Goal: Task Accomplishment & Management: Use online tool/utility

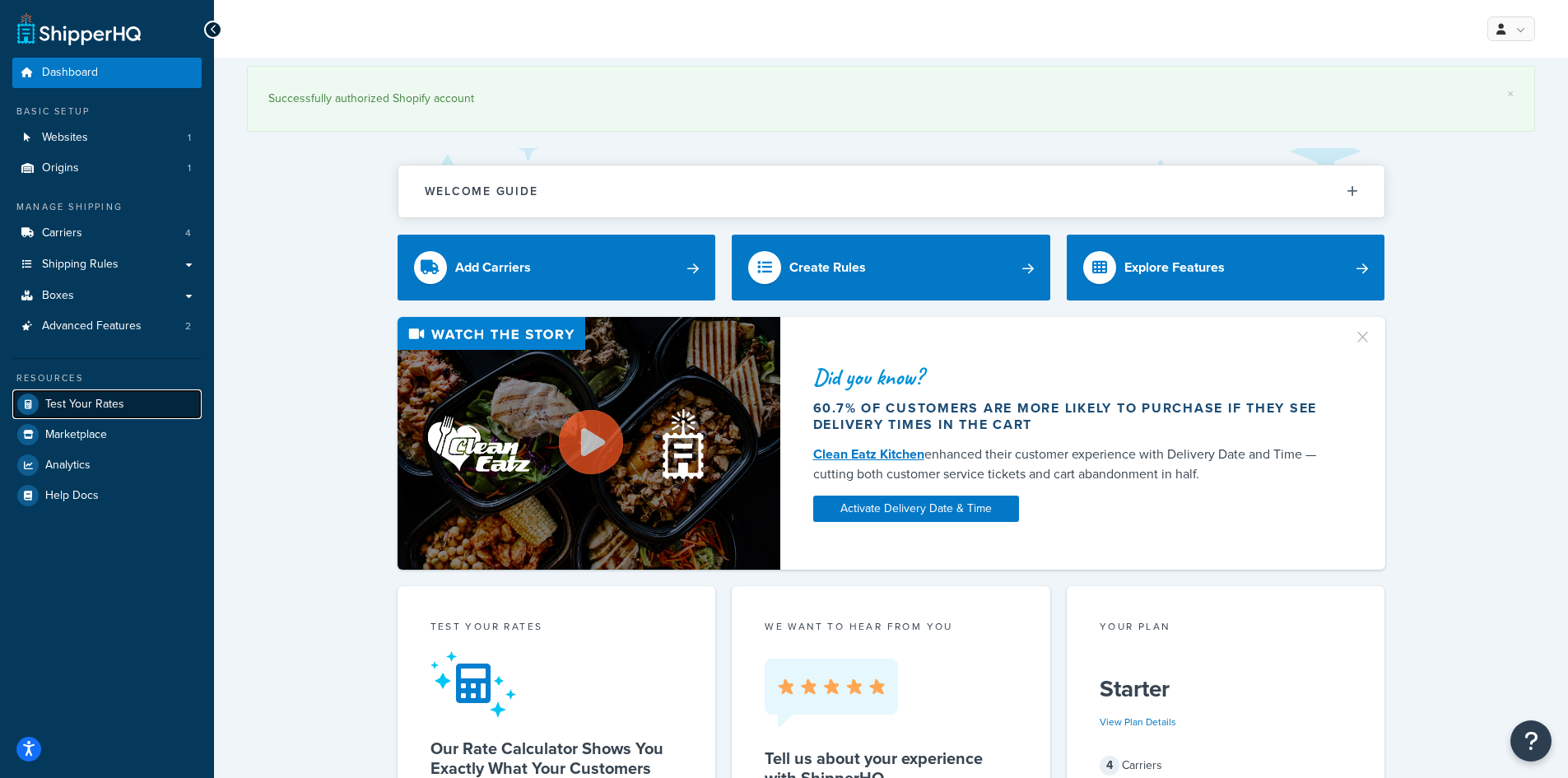
click at [70, 410] on span "Test Your Rates" at bounding box center [85, 405] width 79 height 14
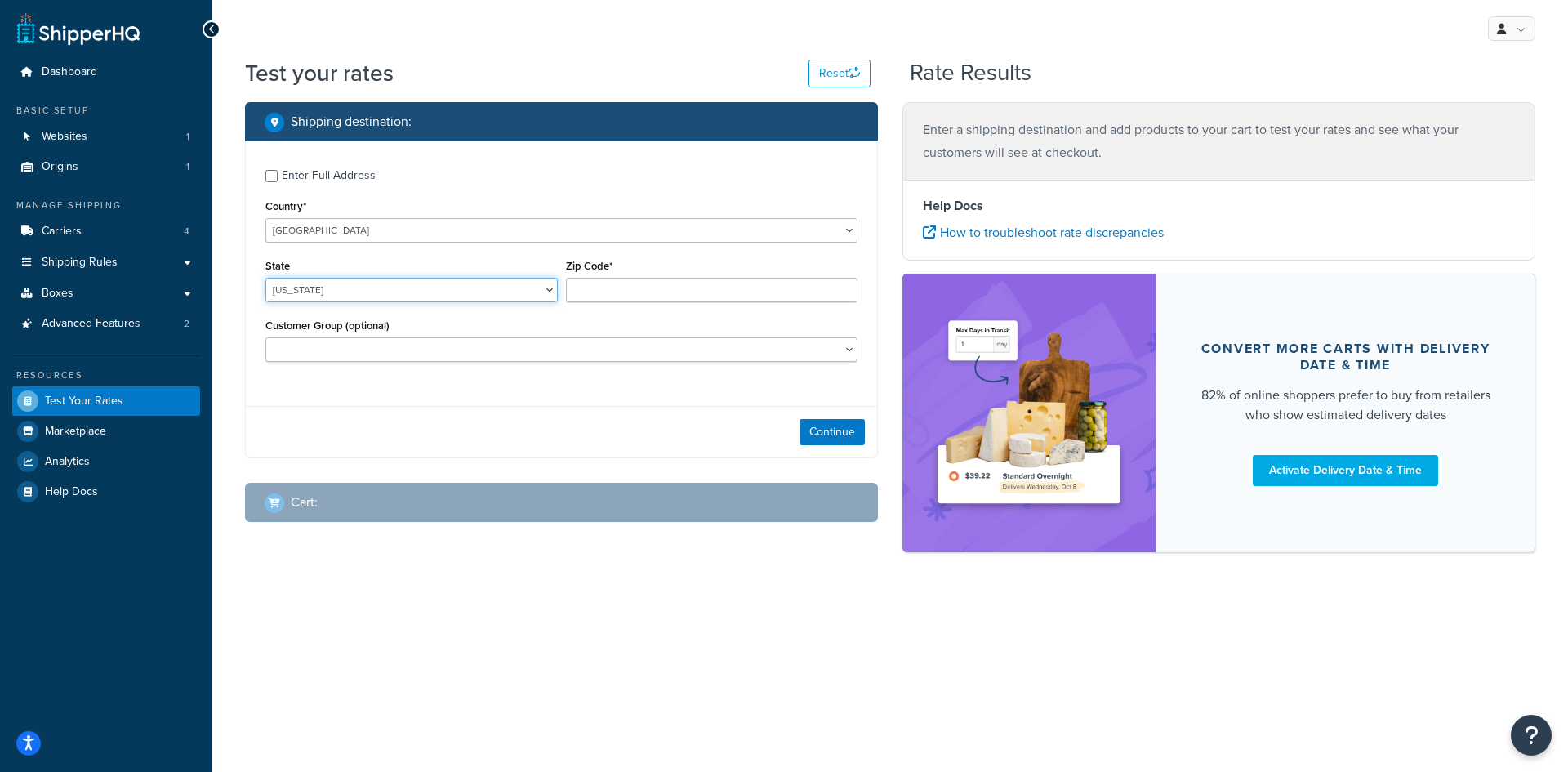
click at [405, 292] on select "Alabama Alaska American Samoa Arizona Arkansas Armed Forces Americas Armed Forc…" at bounding box center [412, 289] width 293 height 24
select select "OH"
click at [266, 277] on select "Alabama Alaska American Samoa Arizona Arkansas Armed Forces Americas Armed Forc…" at bounding box center [412, 289] width 293 height 24
click at [658, 296] on input "Zip Code*" at bounding box center [712, 289] width 293 height 24
type input "43235"
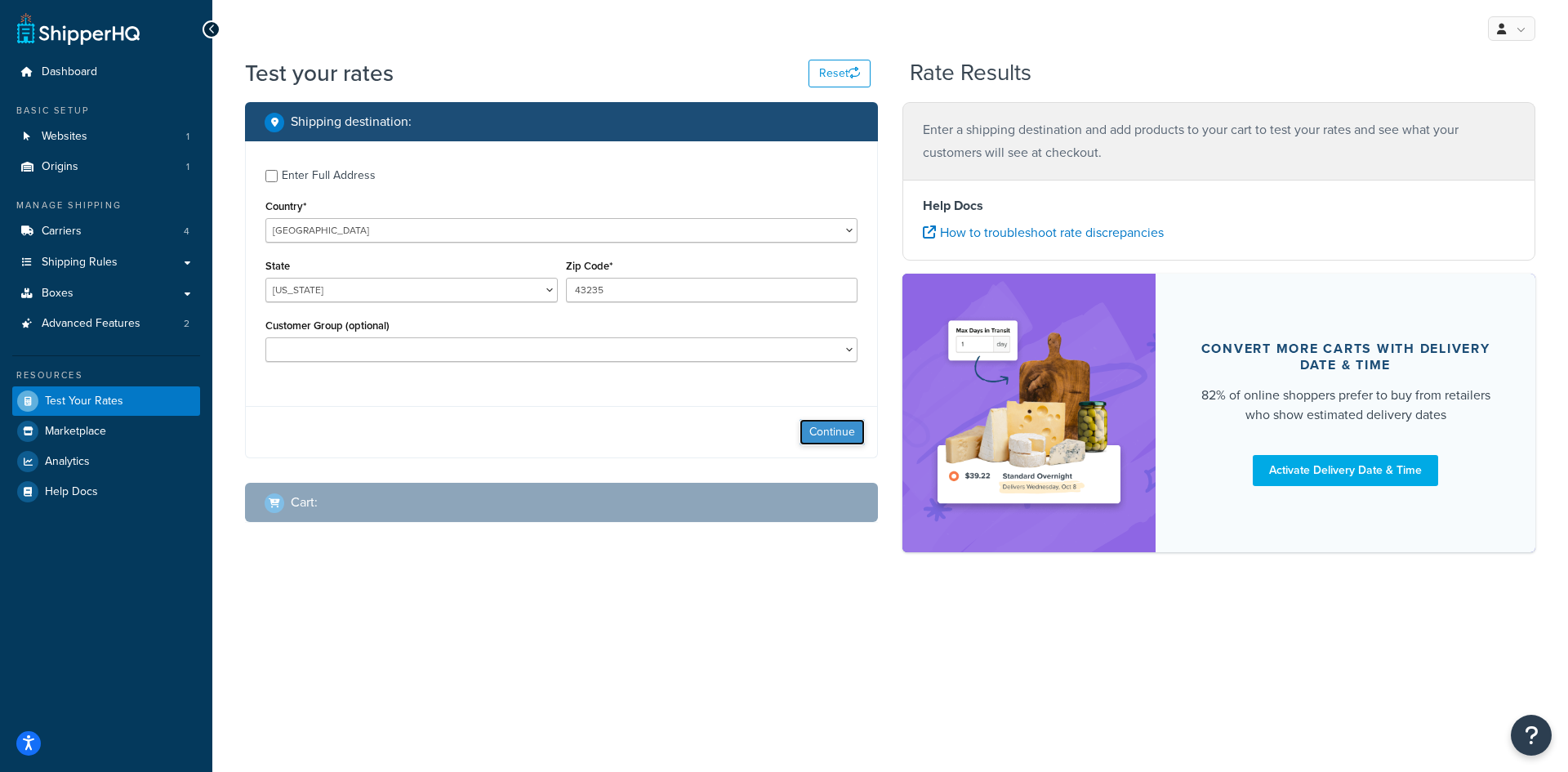
click at [828, 434] on button "Continue" at bounding box center [832, 431] width 65 height 26
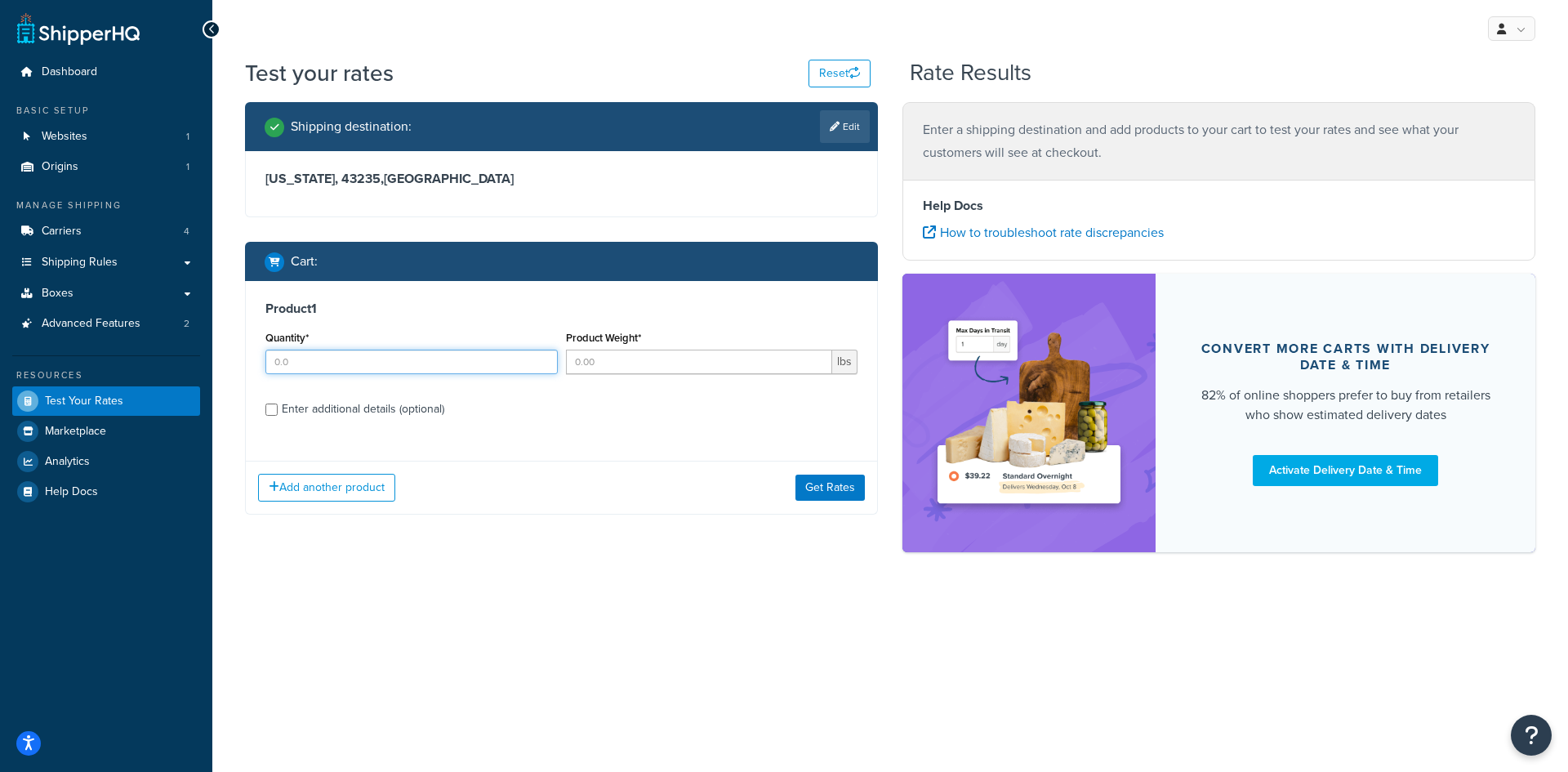
click at [303, 369] on input "Quantity*" at bounding box center [412, 361] width 293 height 24
type input "1"
type input "38"
click at [273, 410] on input "Enter additional details (optional)" at bounding box center [272, 410] width 13 height 13
checkbox input "true"
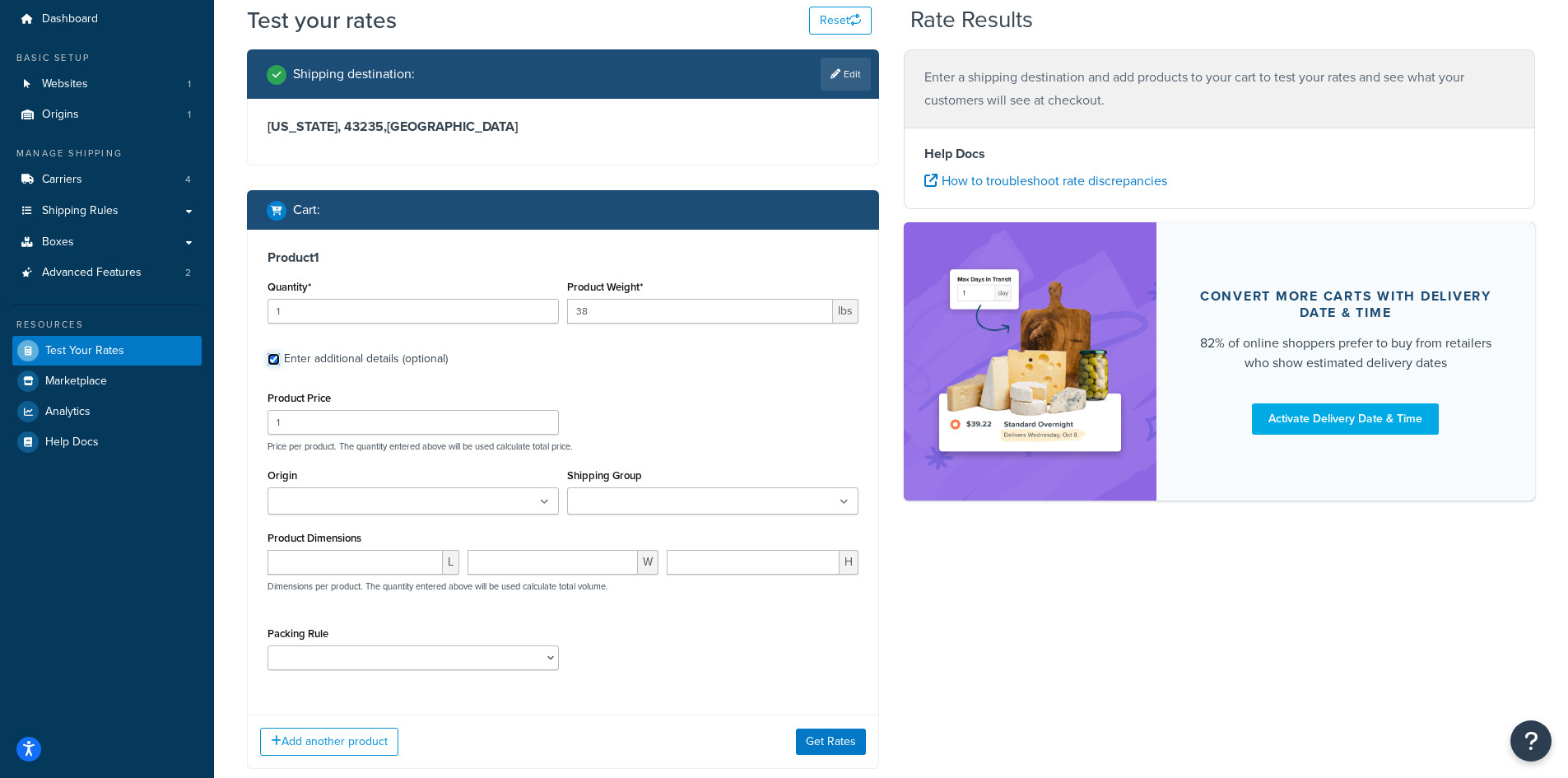
scroll to position [82, 0]
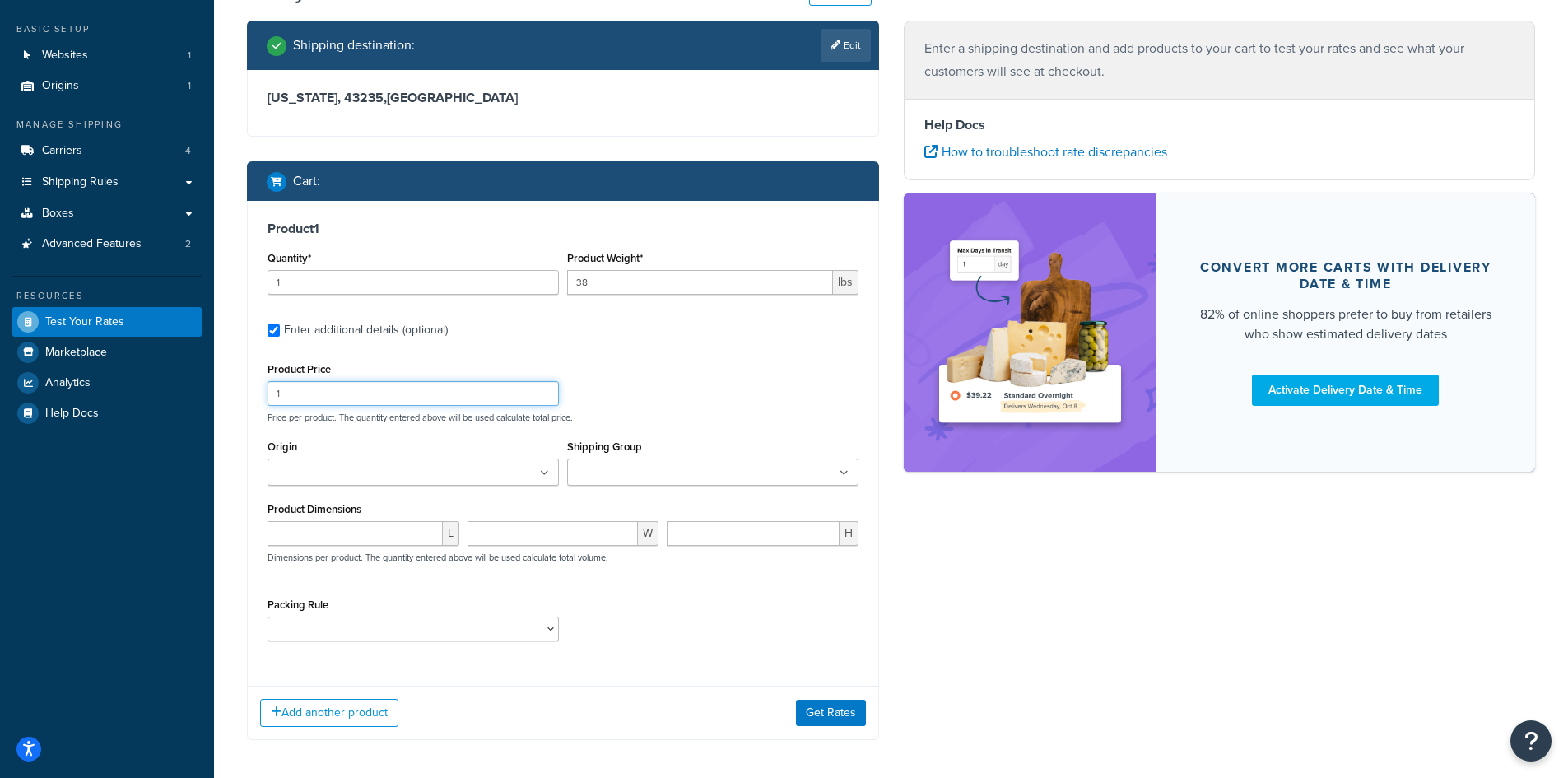
drag, startPoint x: 319, startPoint y: 391, endPoint x: 226, endPoint y: 379, distance: 93.8
click at [226, 379] on div "Test your rates Reset Rate Results Shipping destination : Edit Ohio, 43235 , Un…" at bounding box center [890, 390] width 1353 height 830
type input "99"
drag, startPoint x: 320, startPoint y: 499, endPoint x: 330, endPoint y: 502, distance: 10.4
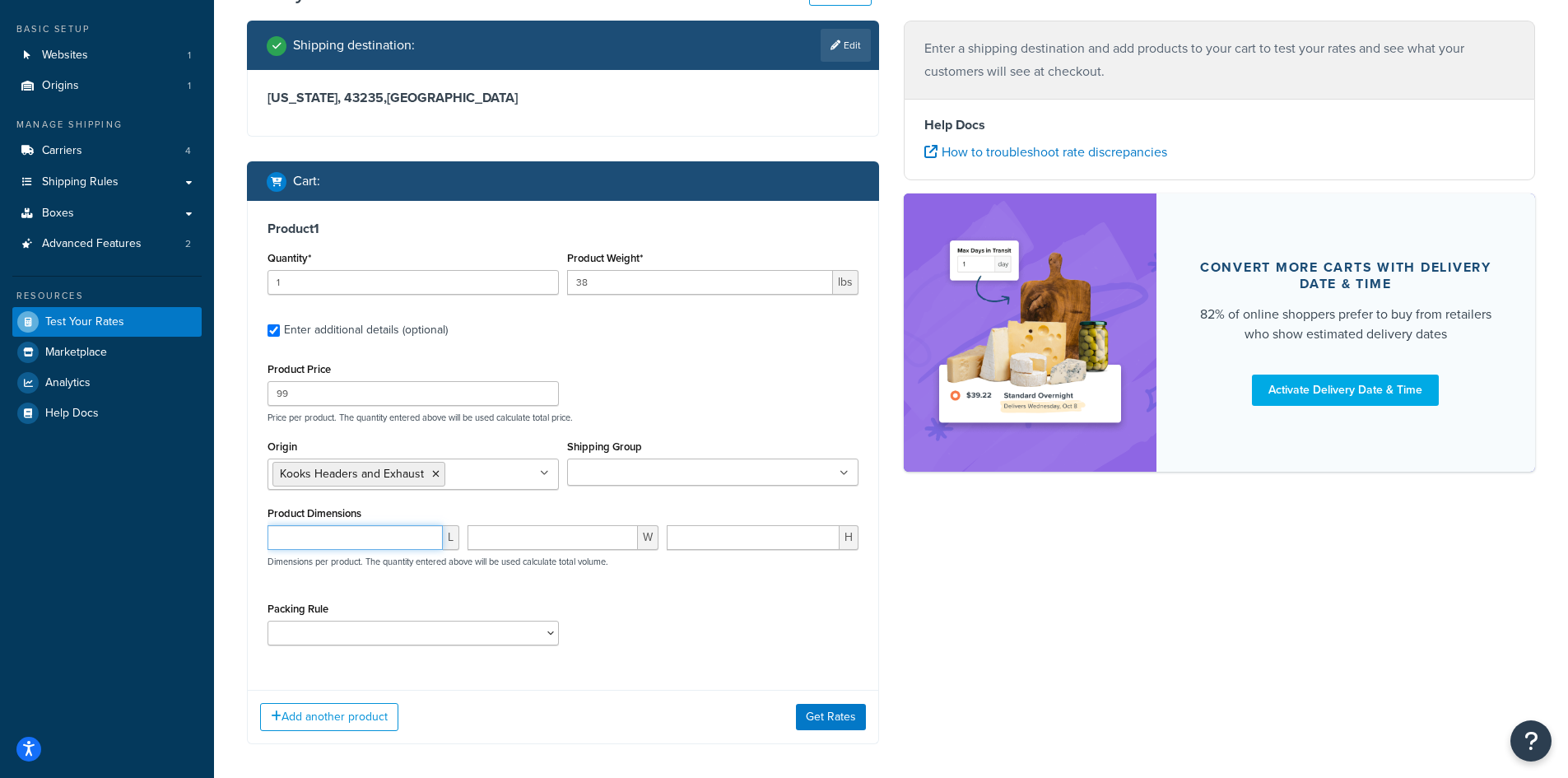
click at [356, 539] on input "number" at bounding box center [355, 536] width 175 height 24
type input "42"
type input "201"
type input "14"
click at [587, 527] on input "201" at bounding box center [553, 536] width 171 height 24
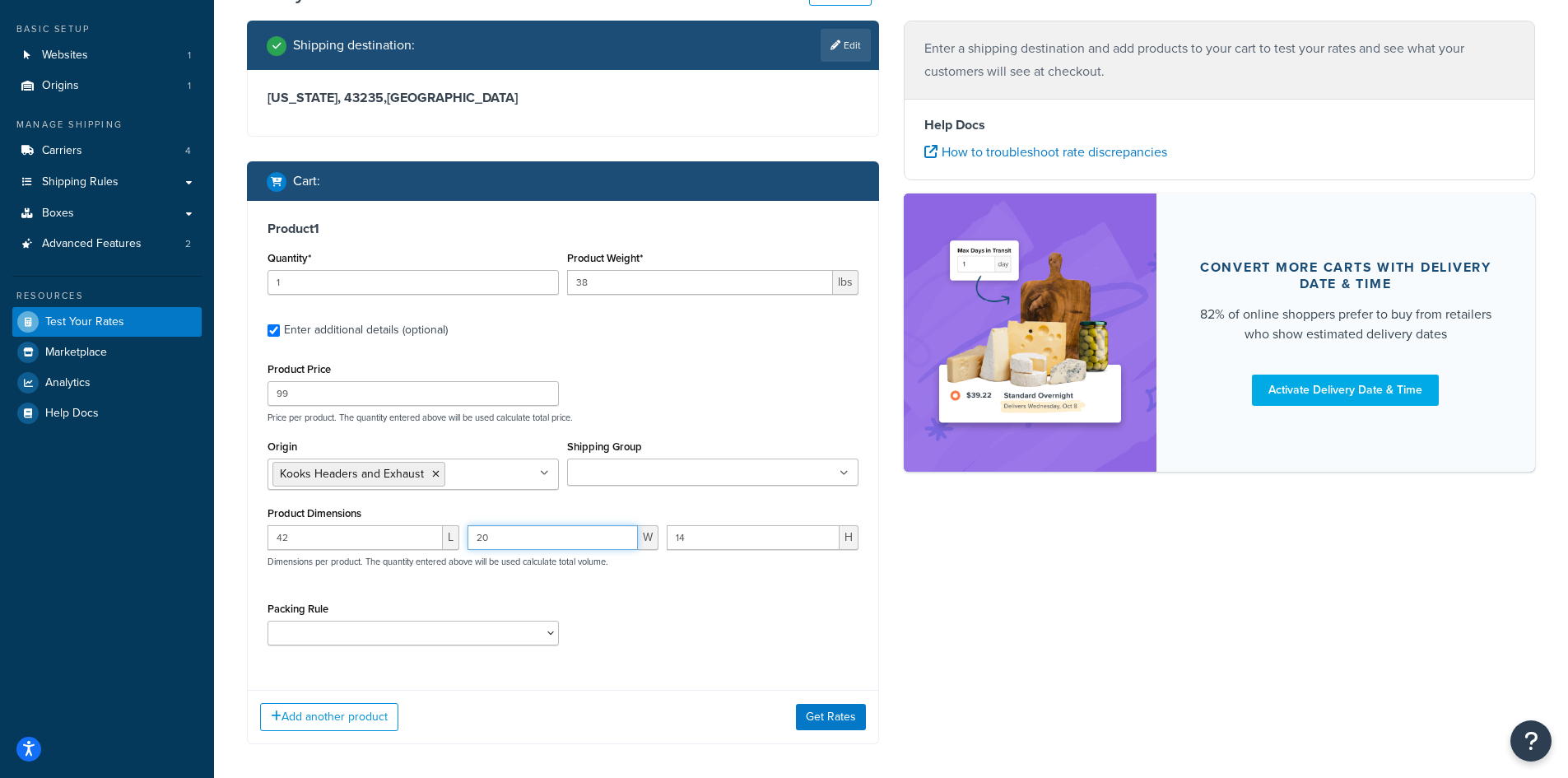
type input "20"
click at [473, 629] on select "10112400 10152400 1121H020 1121H021 1121H030 1121H031 1121H220 1121H230 1122H02…" at bounding box center [413, 632] width 291 height 24
select select "87686"
click at [268, 620] on select "10112400 10152400 1121H020 1121H021 1121H030 1121H031 1121H220 1121H230 1122H02…" at bounding box center [413, 632] width 291 height 24
click at [841, 711] on button "Get Rates" at bounding box center [831, 716] width 70 height 26
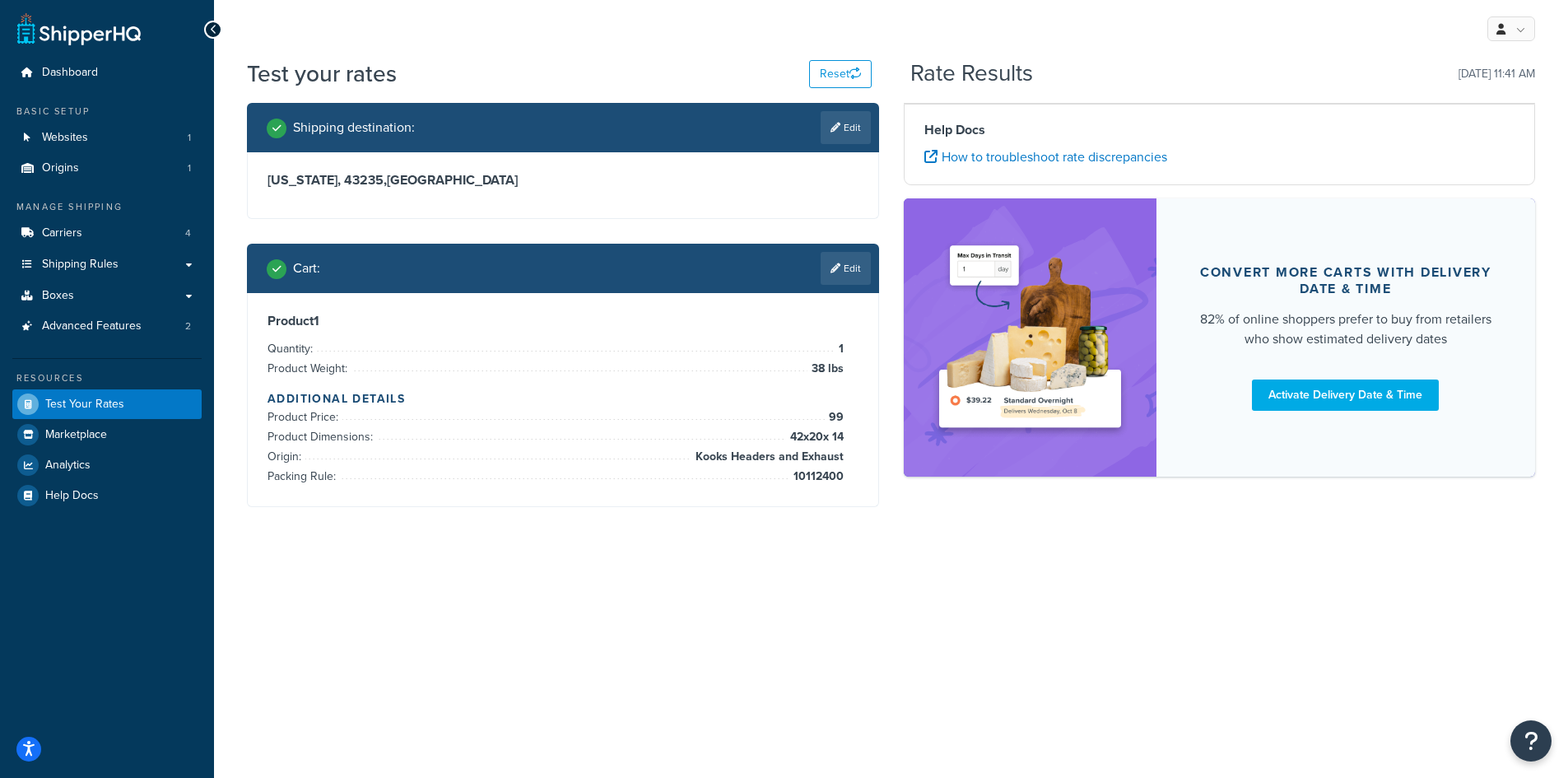
scroll to position [0, 0]
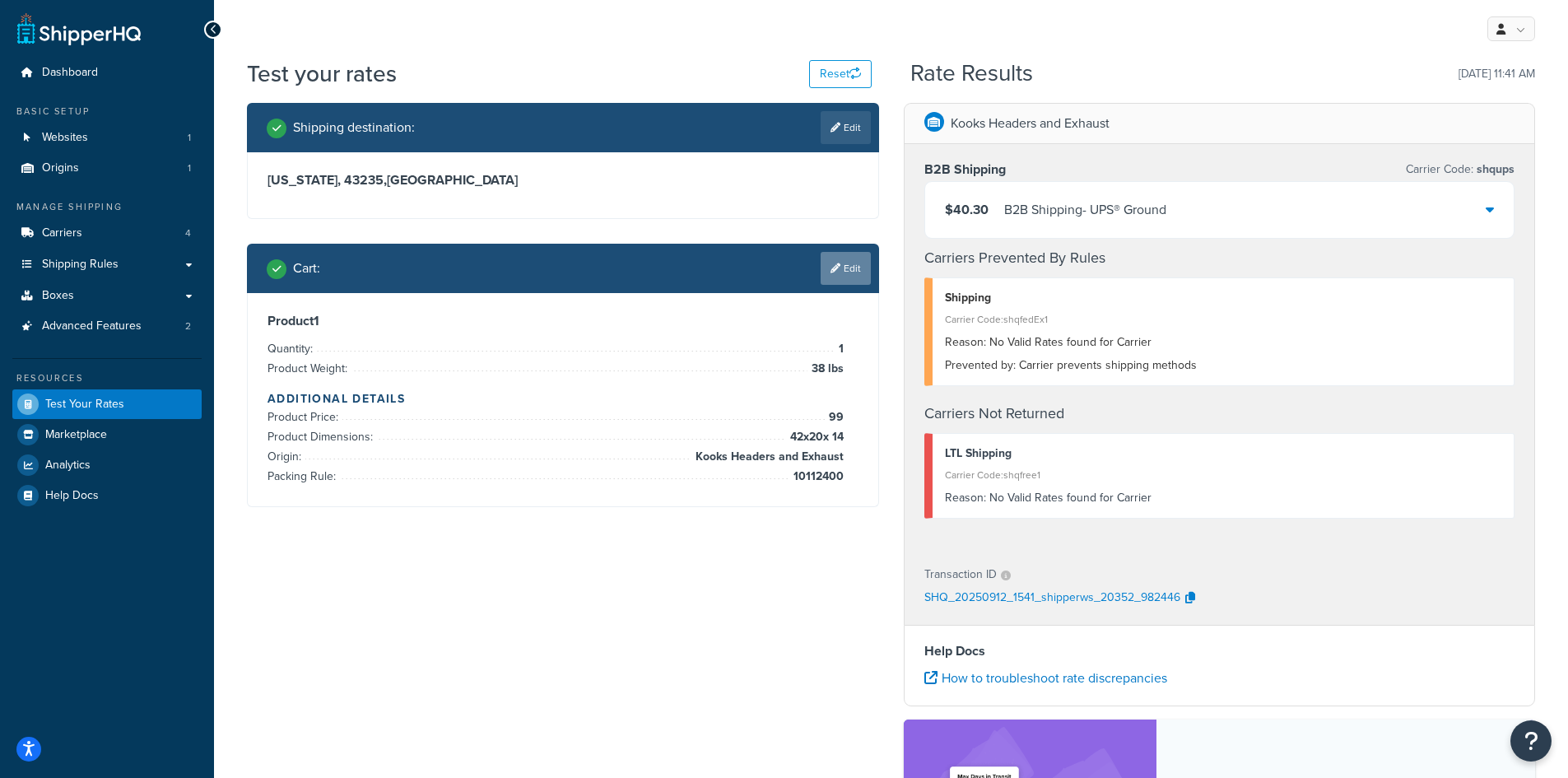
click at [842, 279] on link "Edit" at bounding box center [846, 268] width 50 height 33
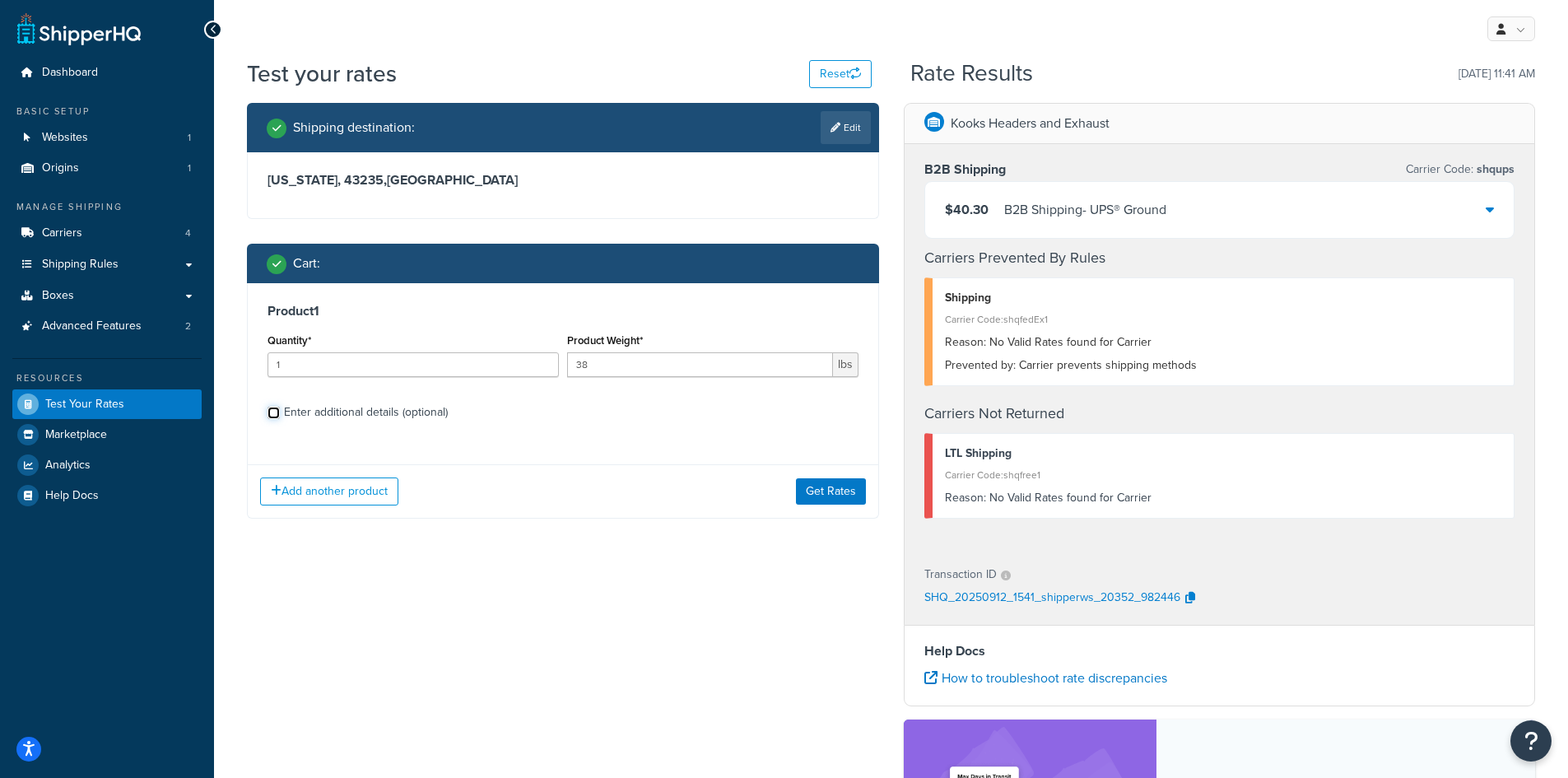
click at [271, 411] on input "Enter additional details (optional)" at bounding box center [274, 413] width 13 height 13
checkbox input "true"
select select "87686"
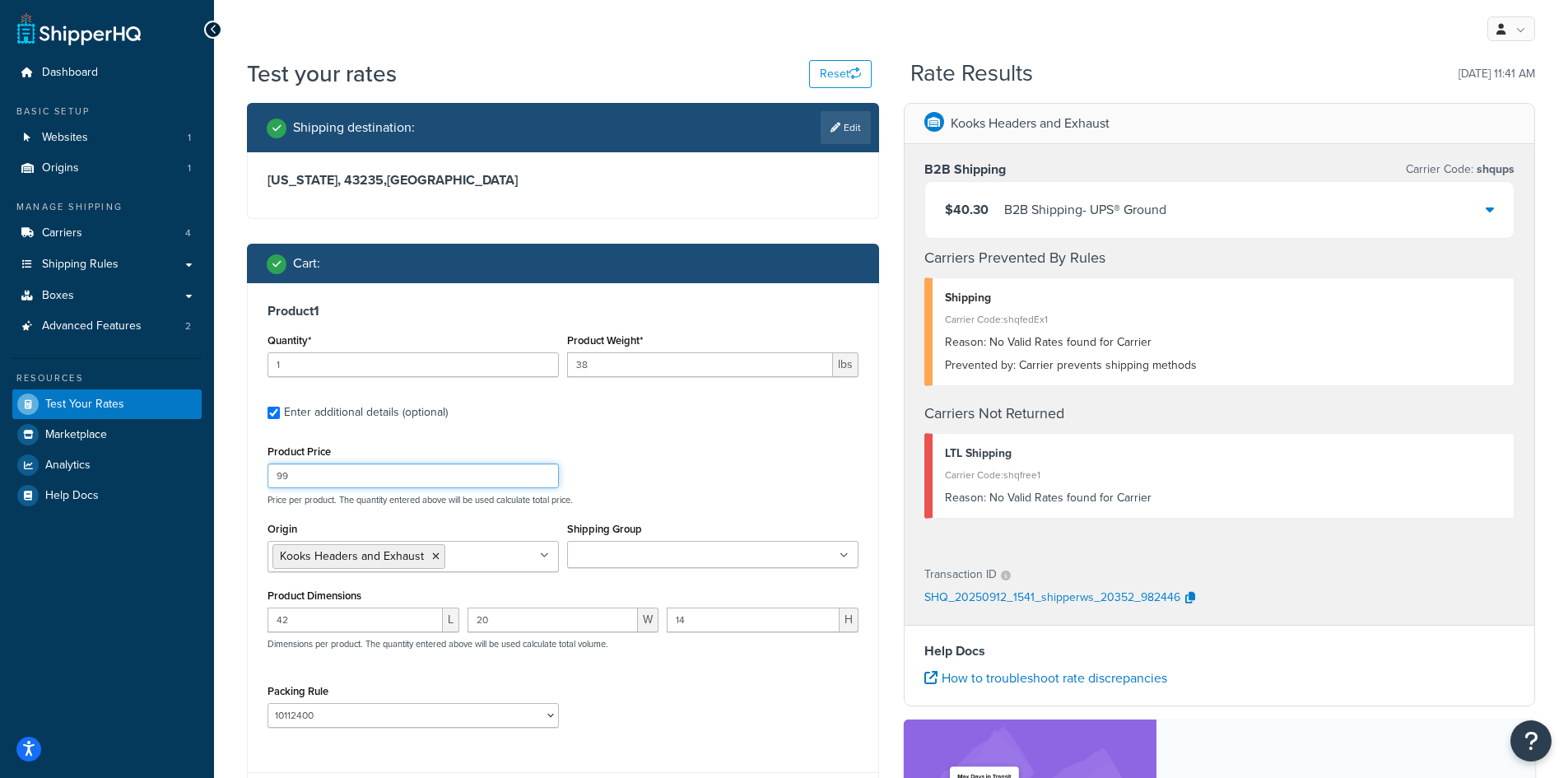
drag, startPoint x: 348, startPoint y: 477, endPoint x: 240, endPoint y: 457, distance: 109.8
click at [240, 465] on div "Shipping destination : Edit Ohio, 43235 , United States Cart : Product 1 Quanti…" at bounding box center [563, 477] width 656 height 748
type input "200"
click at [628, 470] on div "Product Price 200 Price per product. The quantity entered above will be used ca…" at bounding box center [563, 472] width 599 height 65
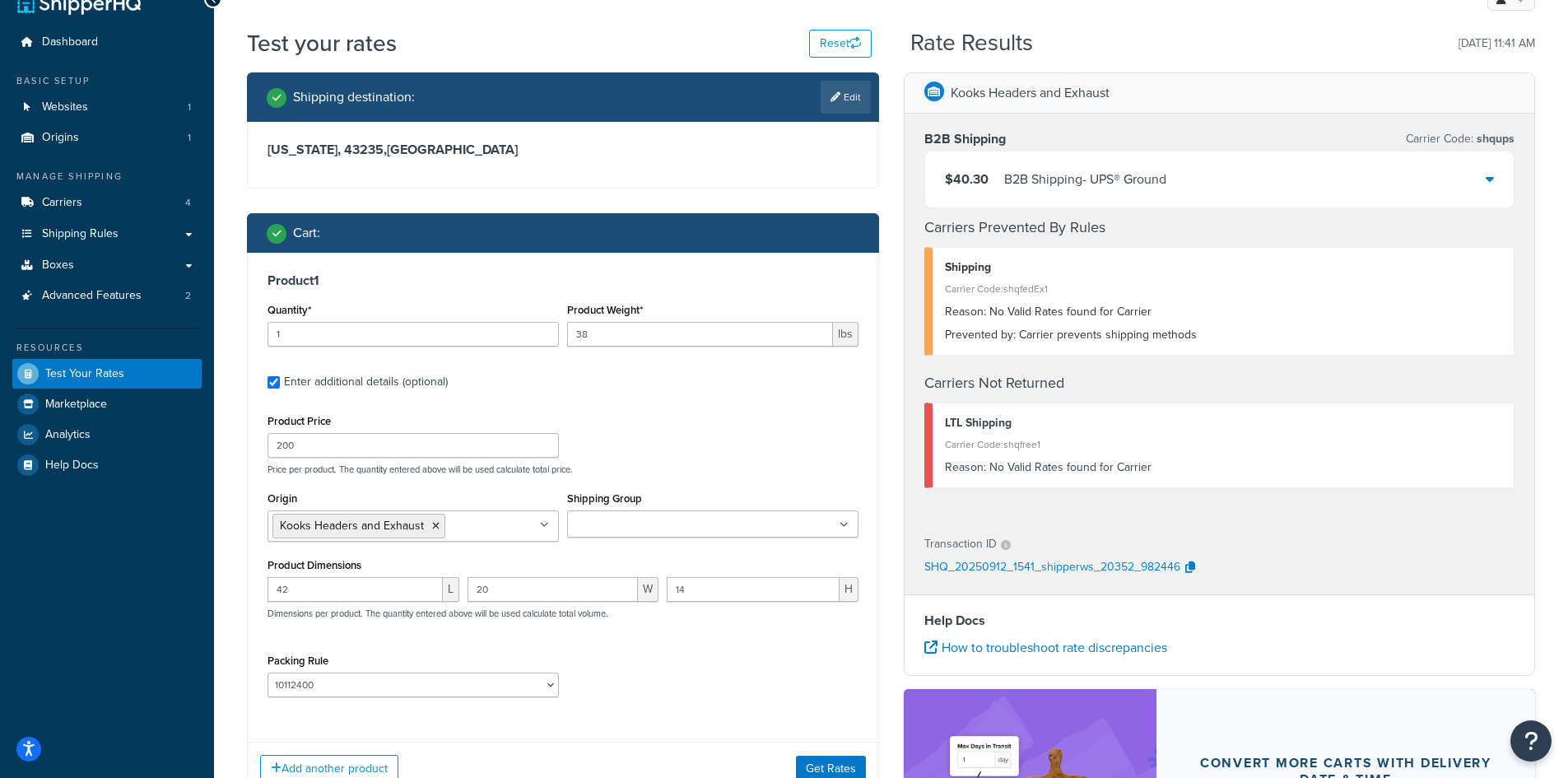
scroll to position [82, 0]
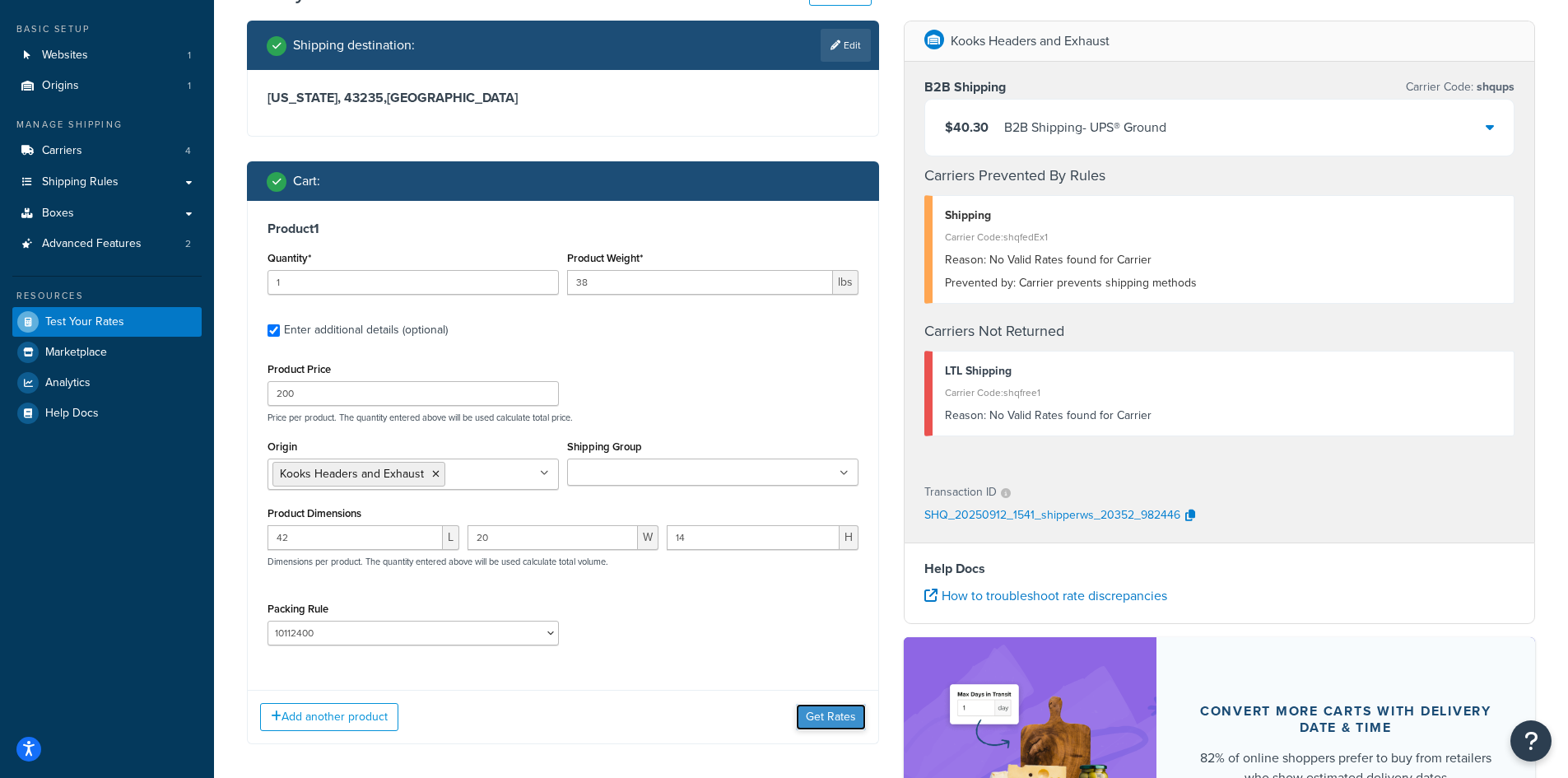
click at [811, 718] on button "Get Rates" at bounding box center [831, 716] width 70 height 26
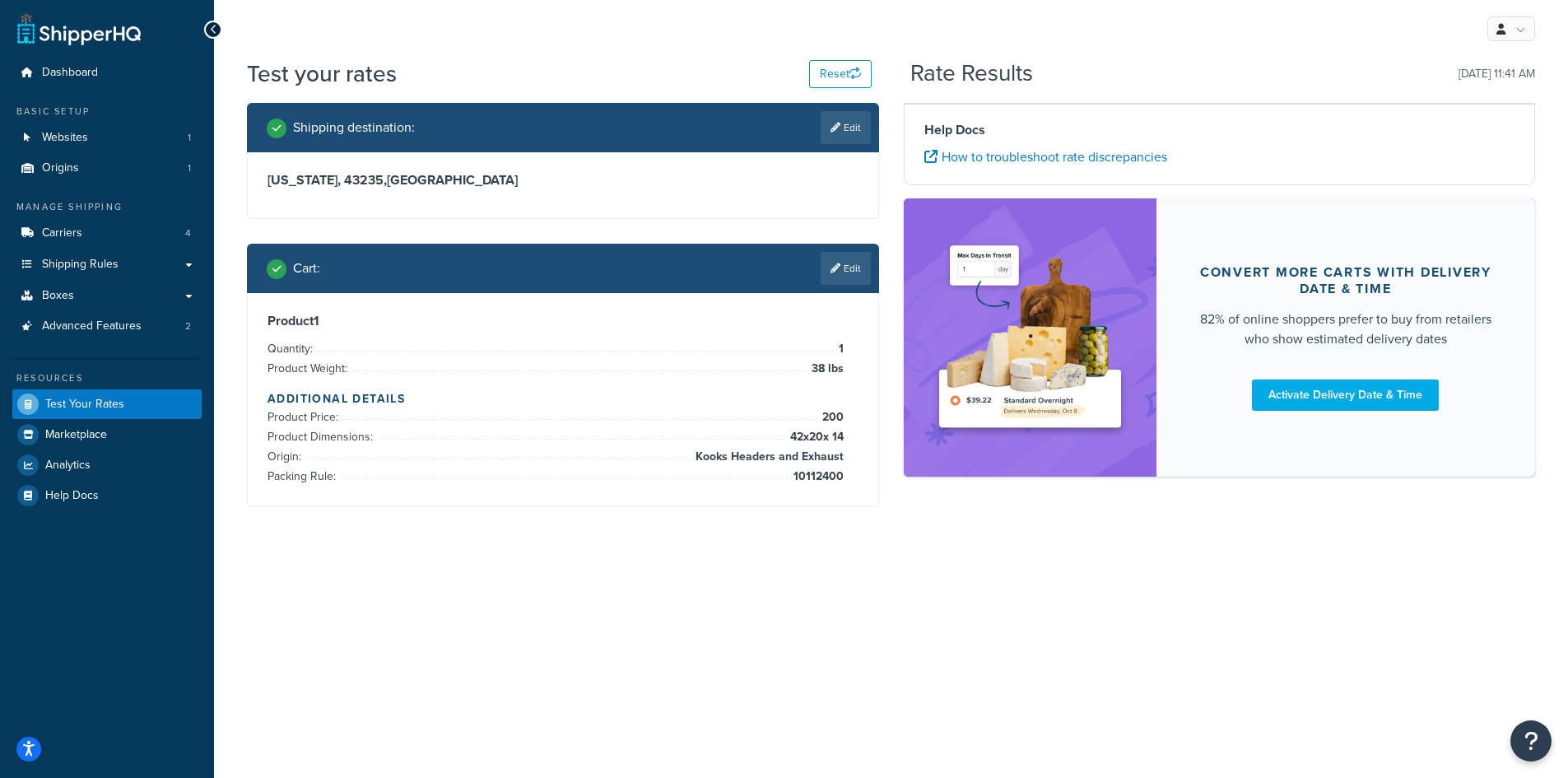
scroll to position [0, 0]
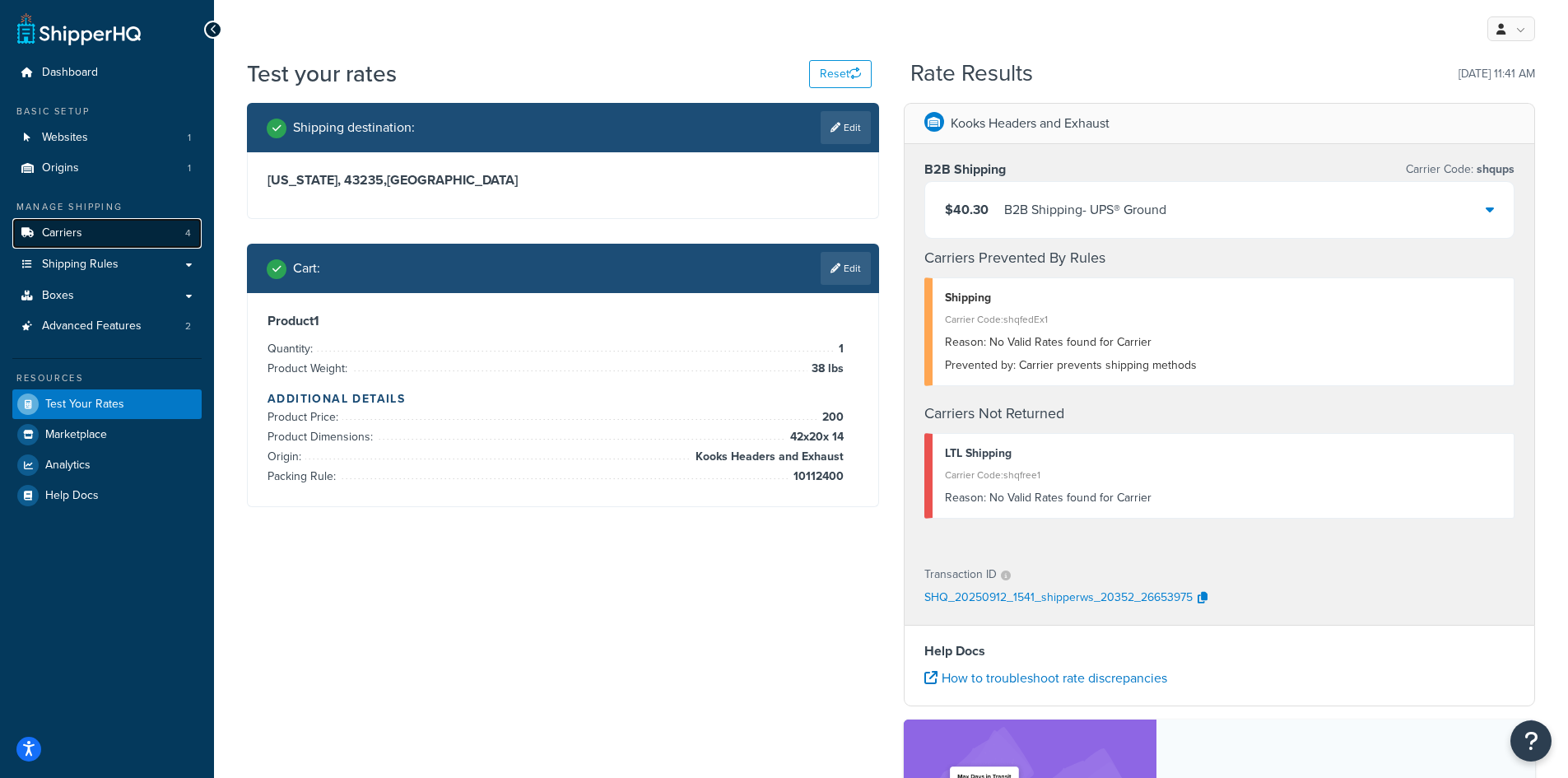
click at [151, 243] on link "Carriers 4" at bounding box center [107, 233] width 189 height 31
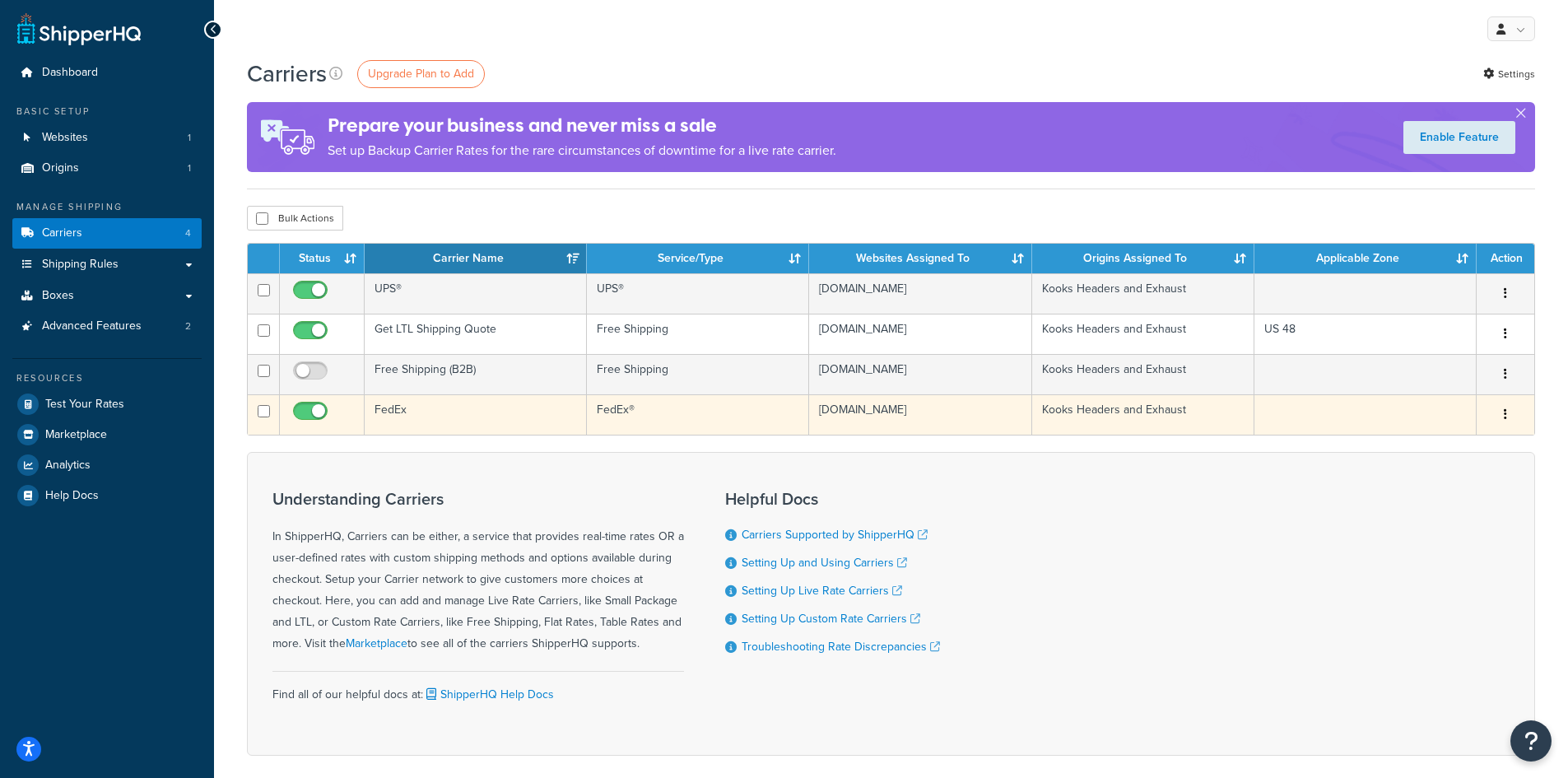
click at [458, 418] on td "FedEx" at bounding box center [475, 414] width 222 height 41
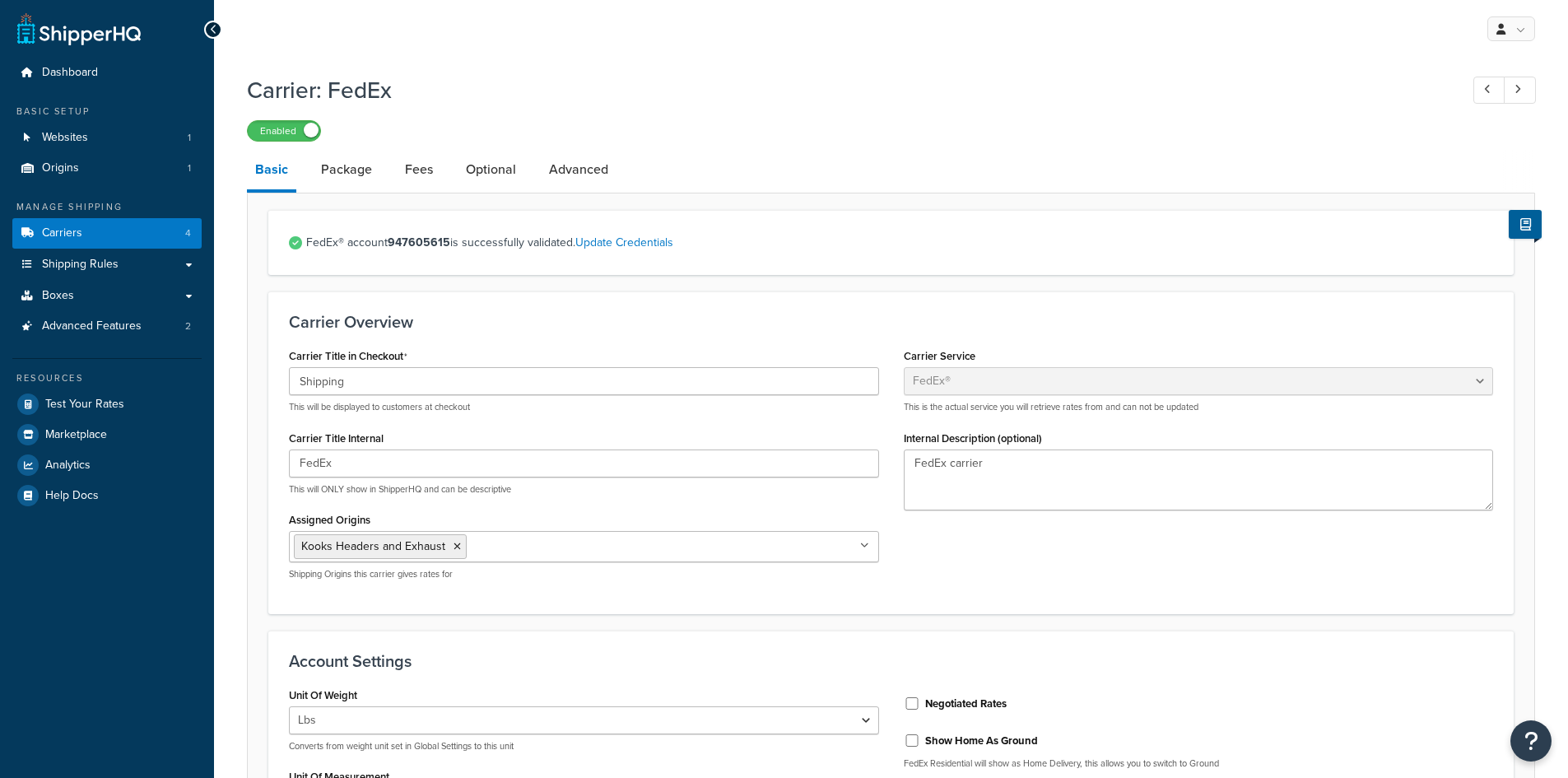
select select "fedEx"
select select "REGULAR_PICKUP"
select select "YOUR_PACKAGING"
click at [397, 170] on link "Fees" at bounding box center [418, 169] width 44 height 40
select select "AFTER"
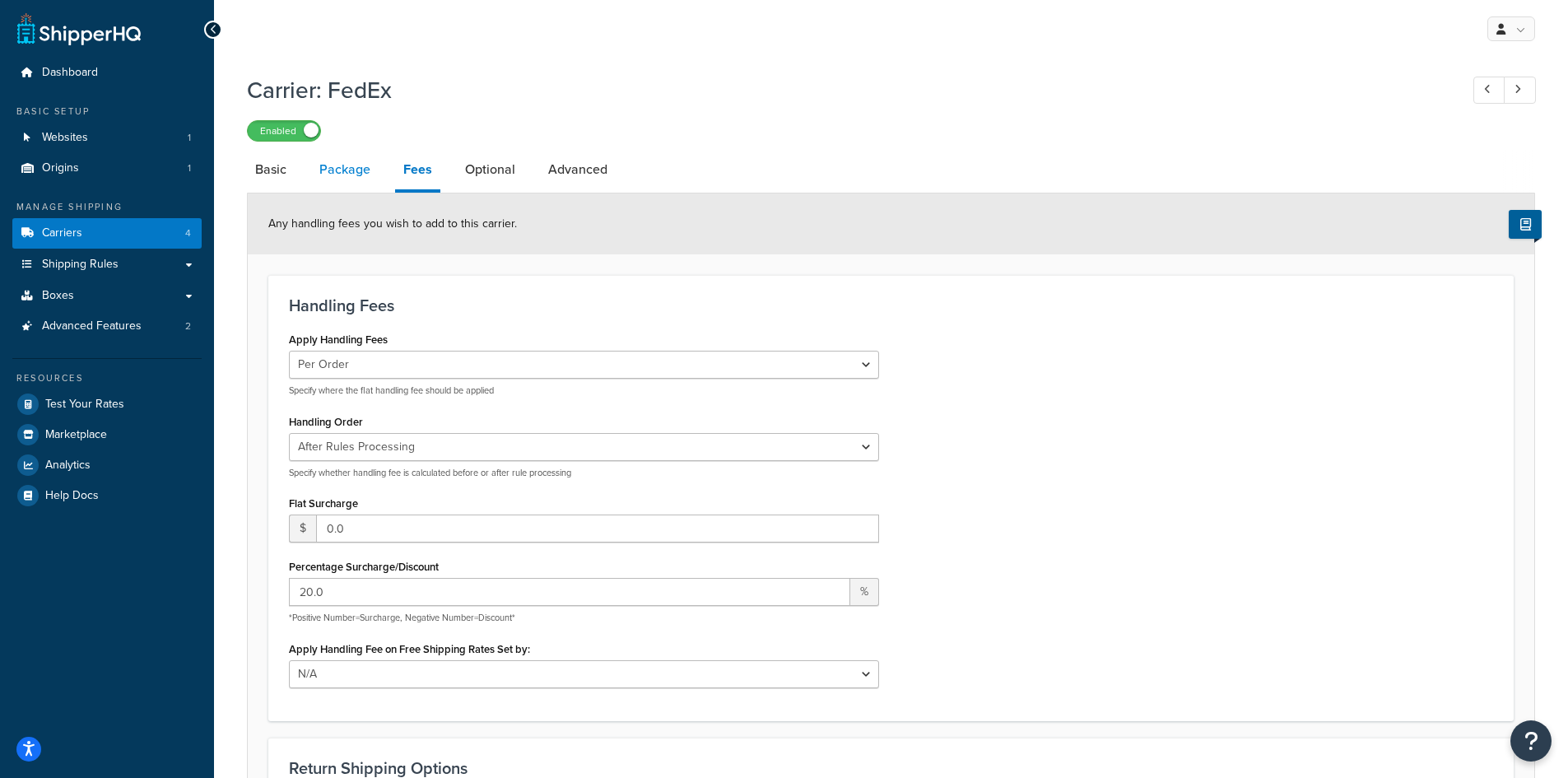
click at [337, 172] on link "Package" at bounding box center [344, 169] width 68 height 40
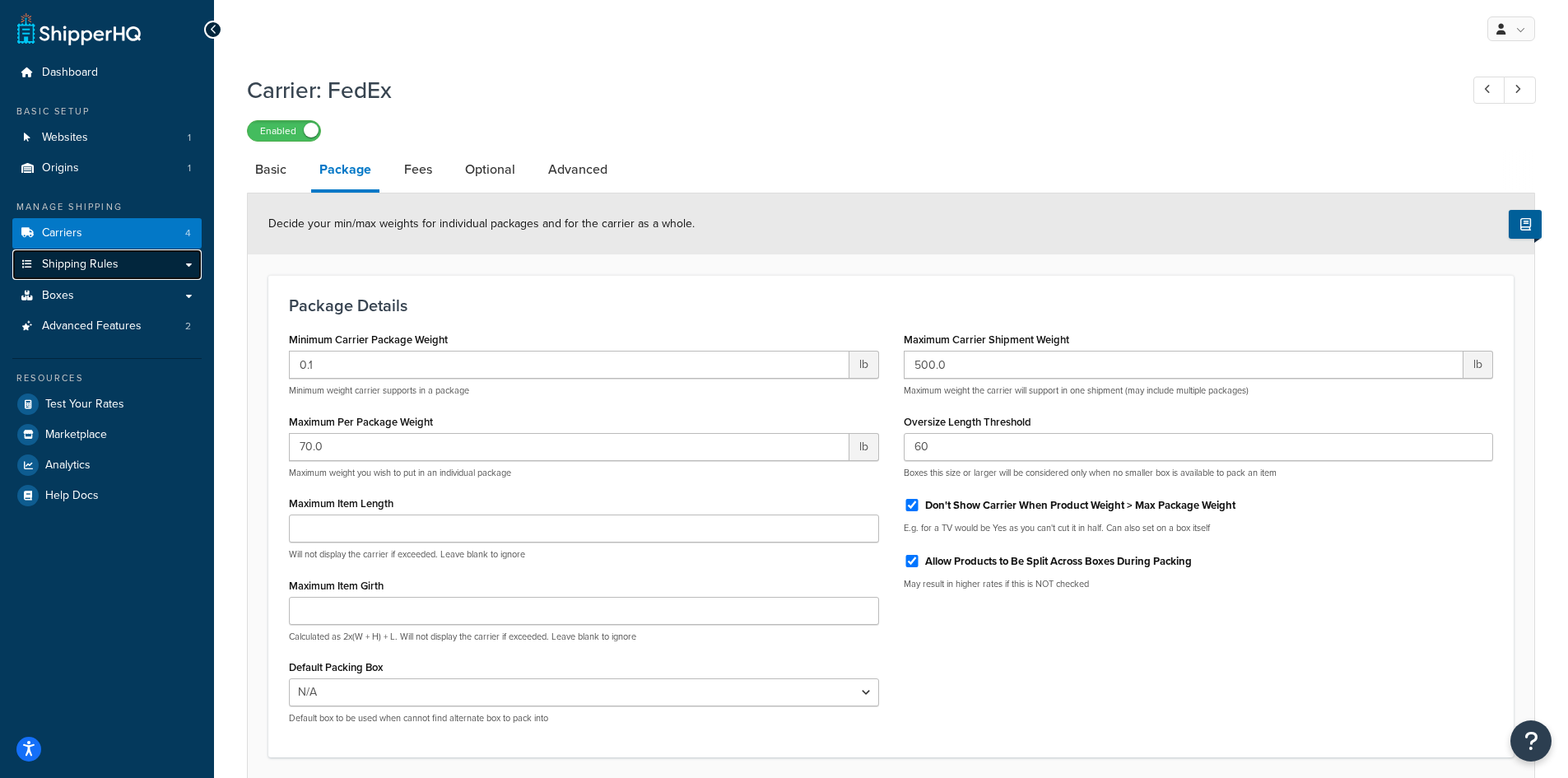
click at [90, 269] on span "Shipping Rules" at bounding box center [80, 265] width 77 height 14
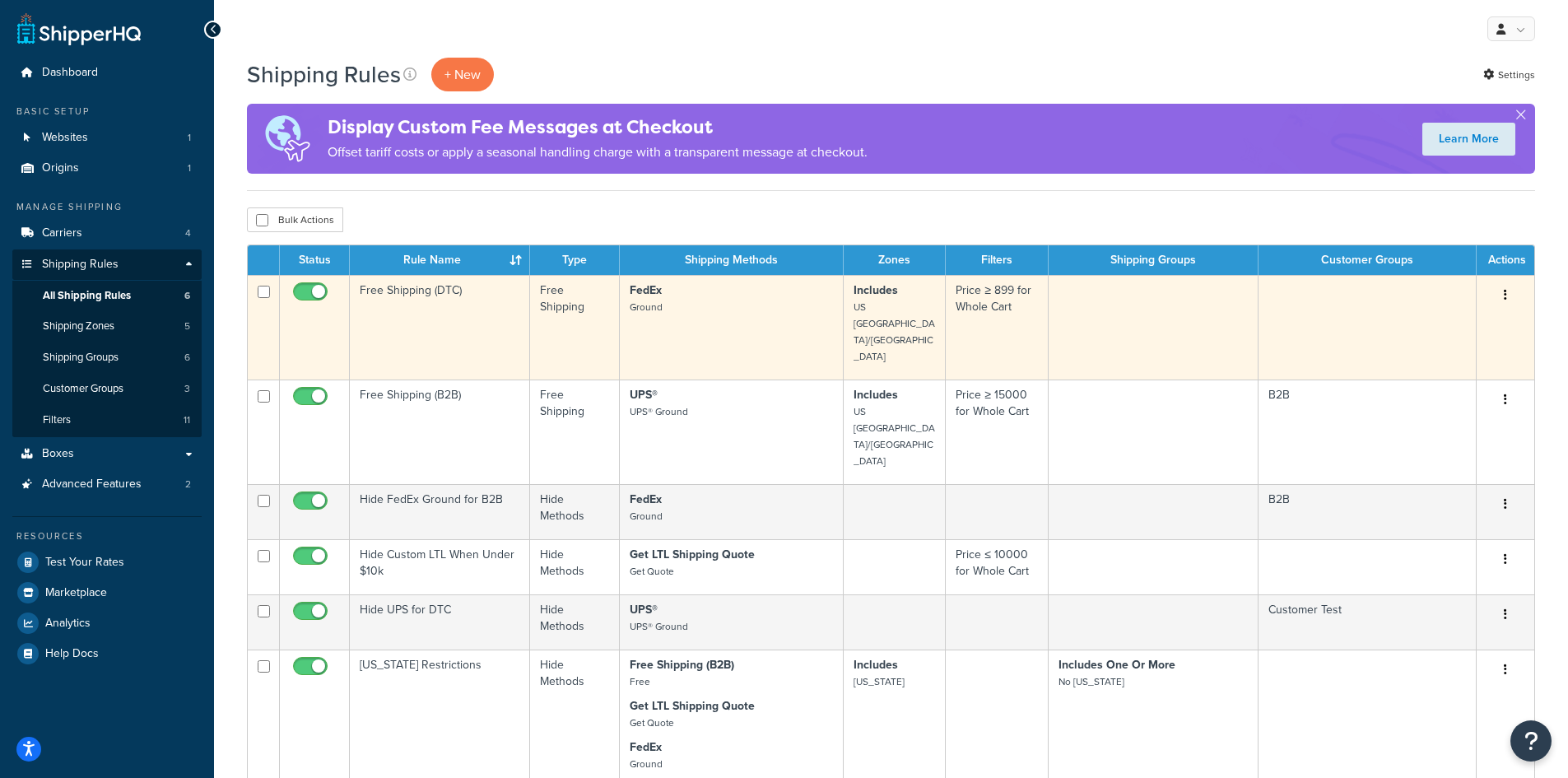
click at [440, 288] on td "Free Shipping (DTC)" at bounding box center [440, 327] width 180 height 105
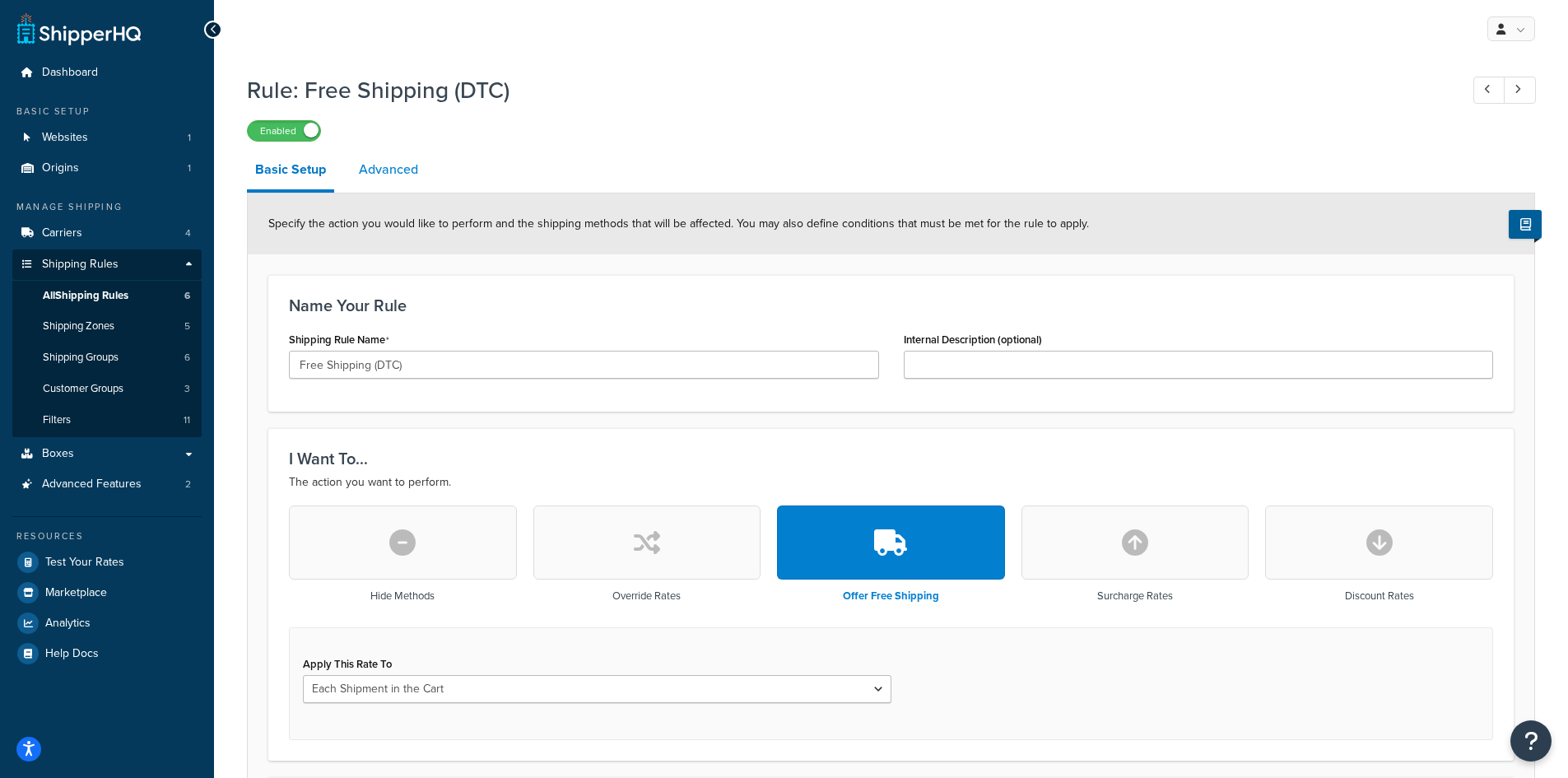
click at [365, 175] on link "Advanced" at bounding box center [389, 169] width 76 height 40
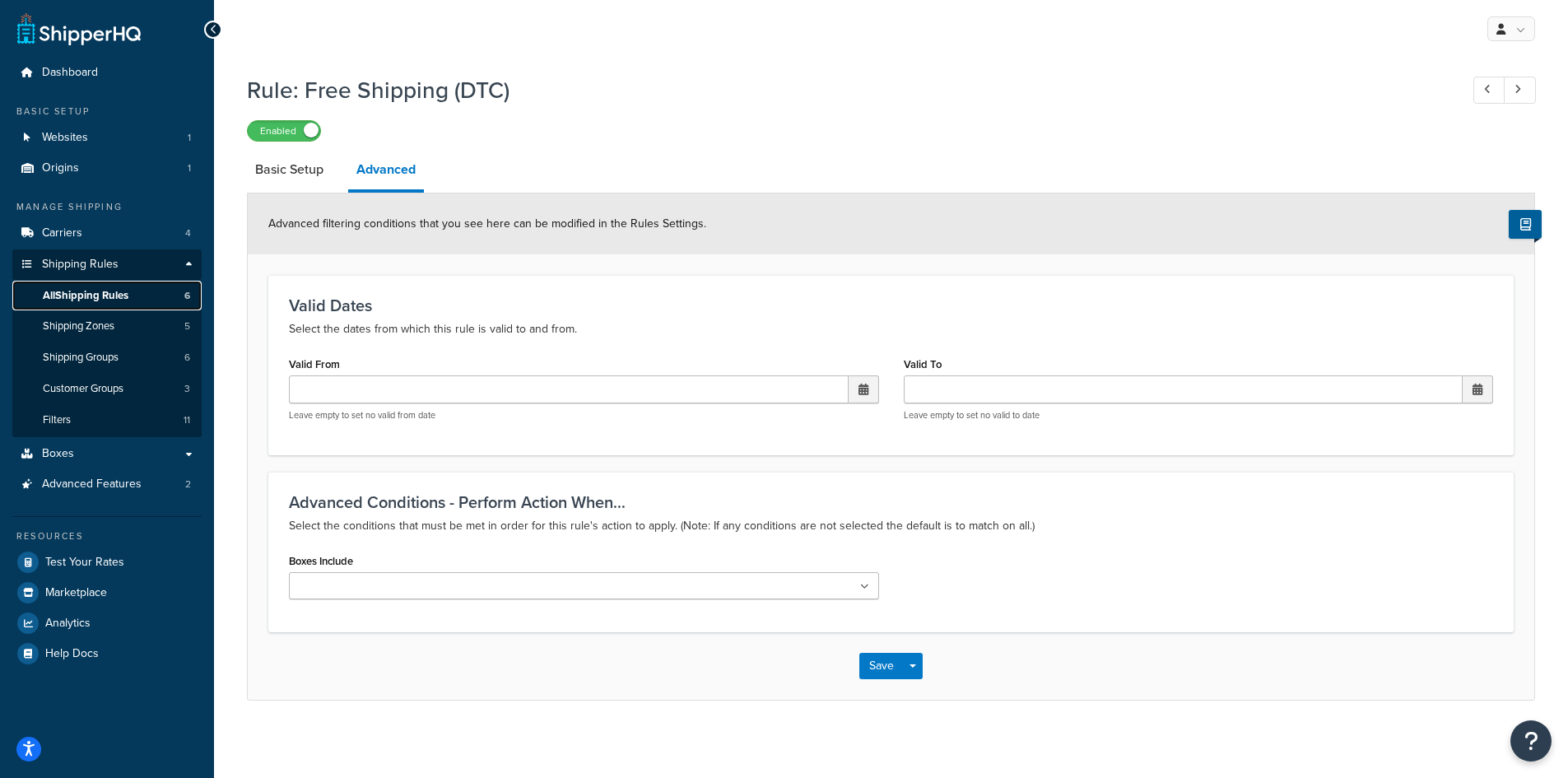
click at [104, 307] on link "All Shipping Rules 6" at bounding box center [107, 296] width 189 height 31
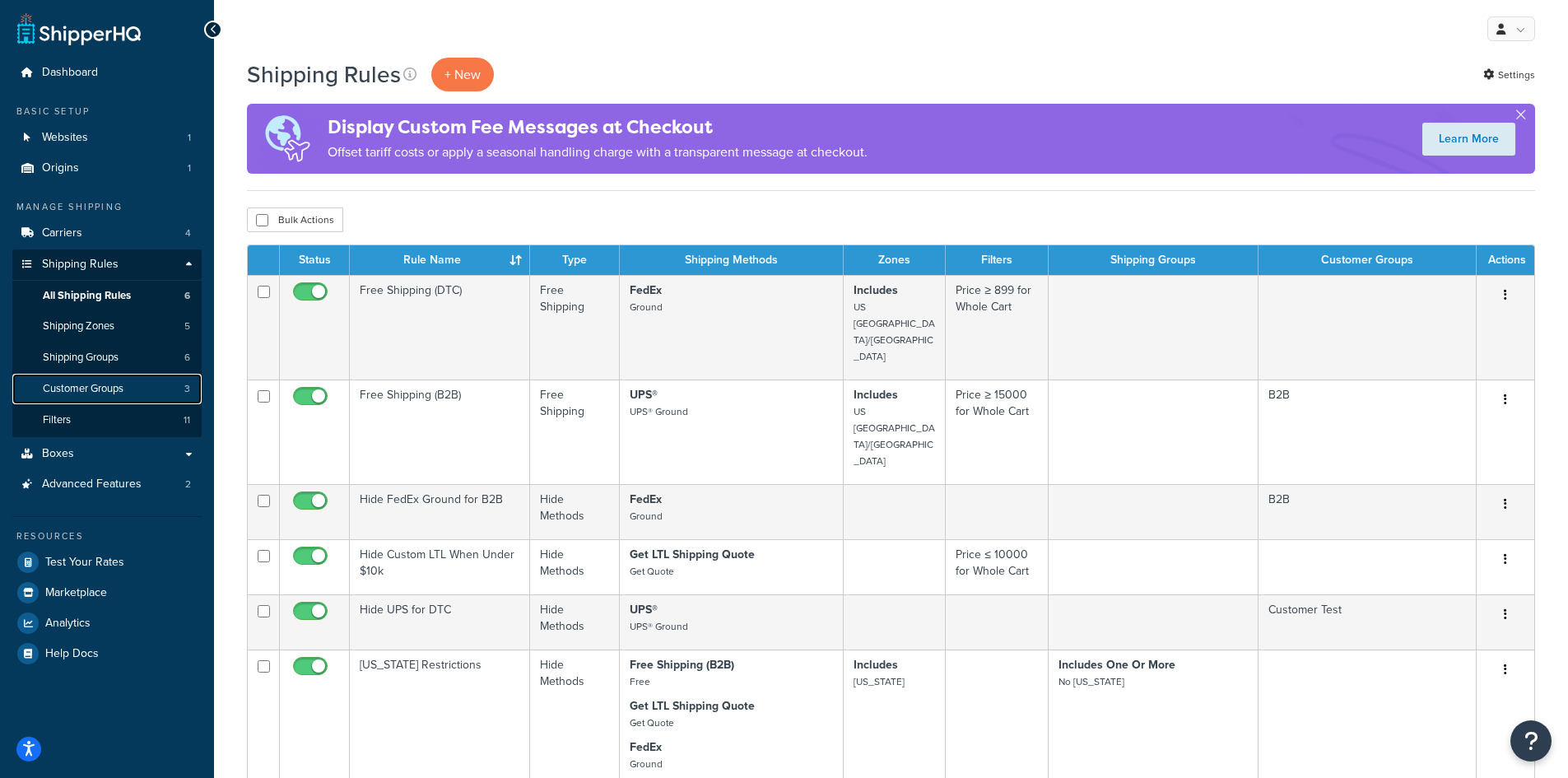
click at [50, 394] on span "Customer Groups" at bounding box center [82, 389] width 80 height 14
